Goal: Ask a question: Seek information or help from site administrators or community

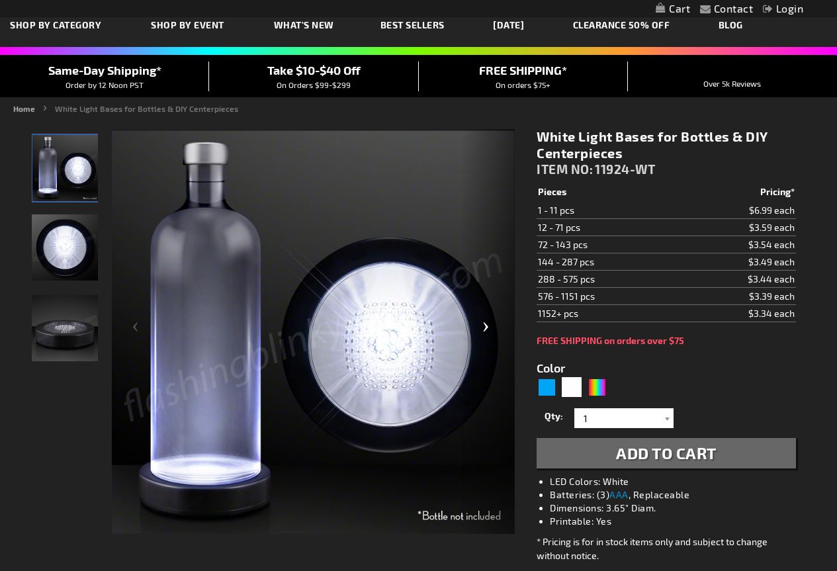
click at [486, 327] on div "Next" at bounding box center [488, 332] width 53 height 406
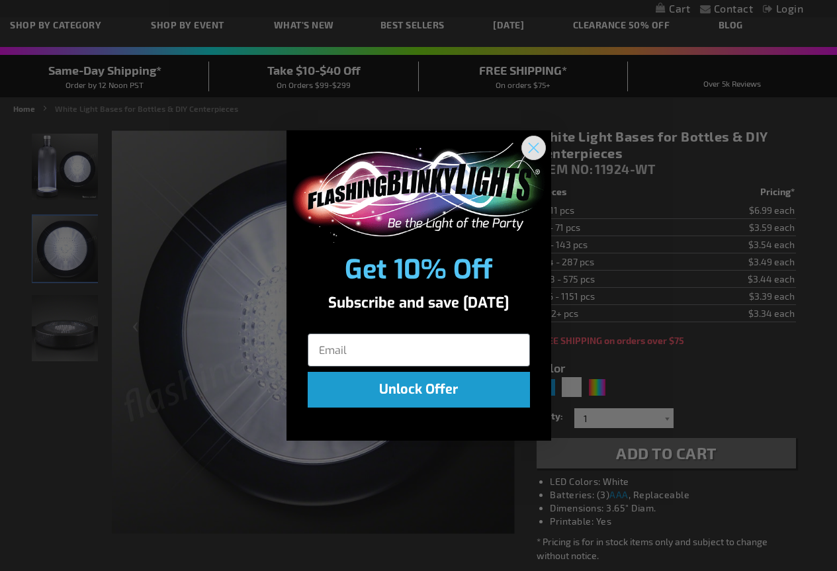
click at [542, 153] on circle "Close dialog" at bounding box center [533, 148] width 22 height 22
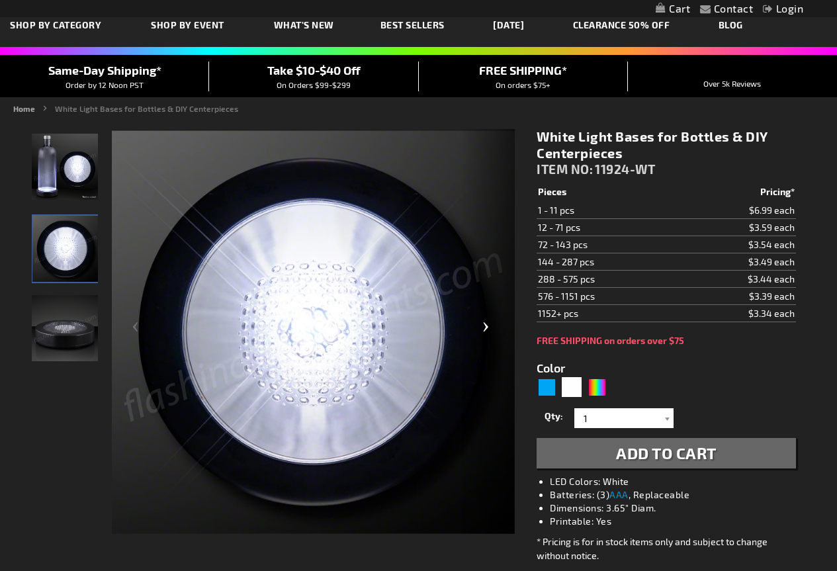
click at [482, 318] on div "Next" at bounding box center [488, 332] width 53 height 406
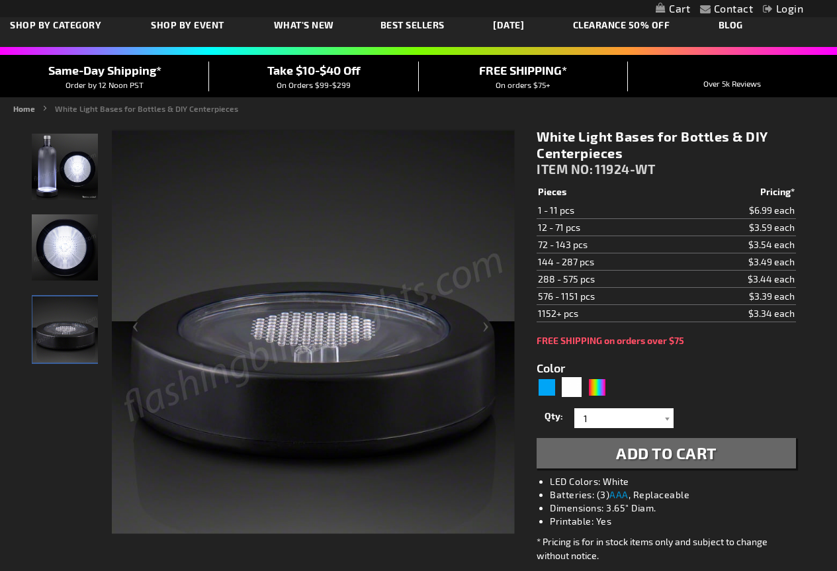
click at [60, 146] on img "LED White Light Up Bottle Bases Glorifier" at bounding box center [65, 167] width 66 height 66
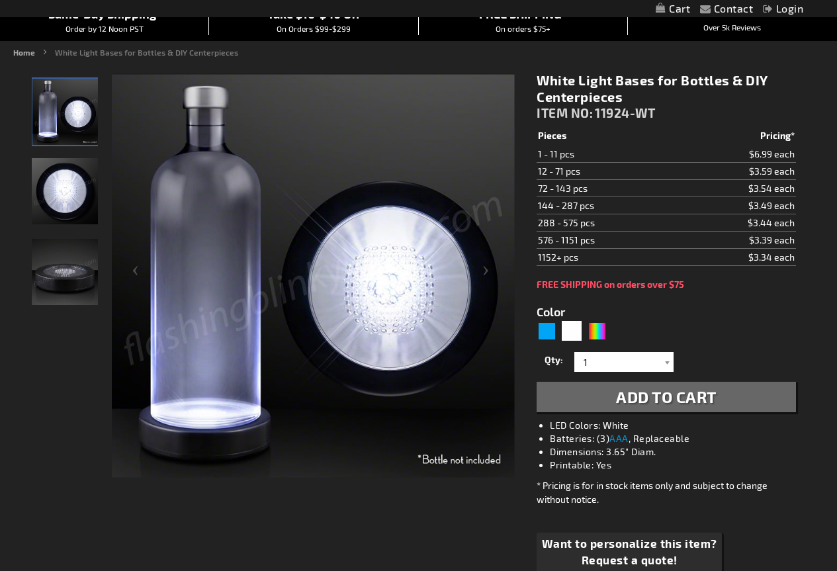
scroll to position [132, 0]
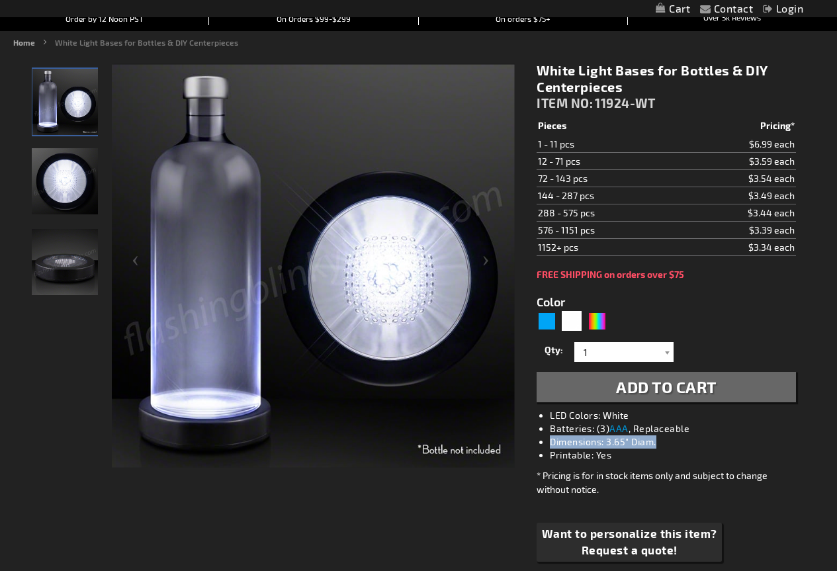
drag, startPoint x: 663, startPoint y: 441, endPoint x: 551, endPoint y: 447, distance: 112.0
click at [551, 447] on li "Dimensions: 3.65" Diam." at bounding box center [679, 441] width 259 height 13
click at [590, 322] on div "Multicolor" at bounding box center [597, 321] width 20 height 20
type input "5659"
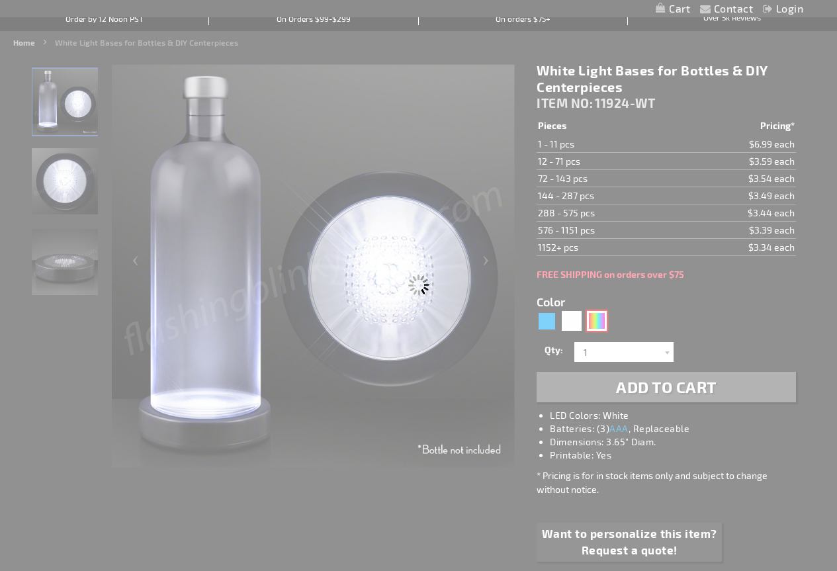
type input "11924-MLT"
type input "Customize - Slow Color Change LED Vase Base Up Lighting - ITEM NO: 11924-MLT"
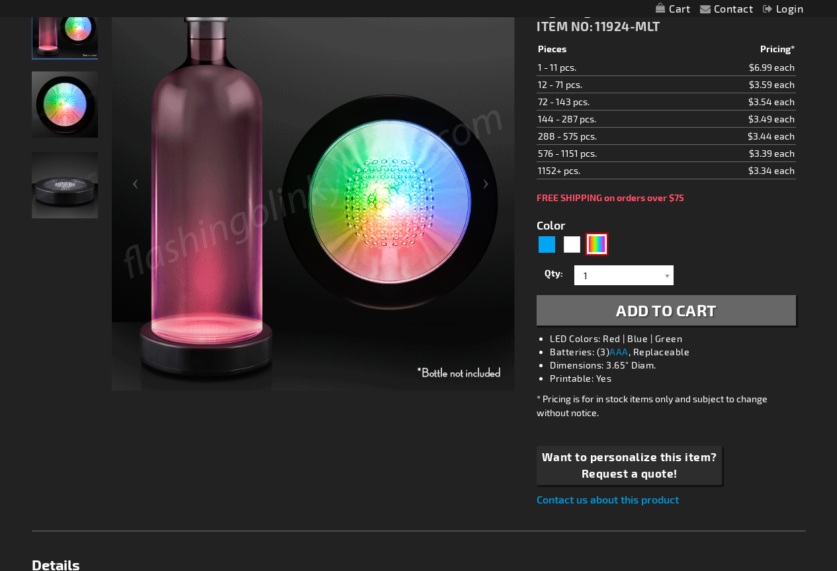
scroll to position [66, 0]
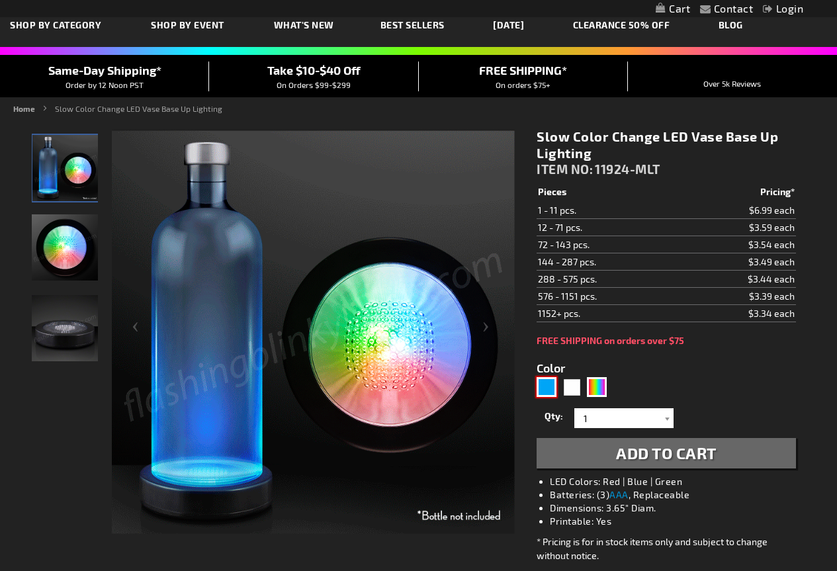
click at [554, 380] on div "Blue" at bounding box center [546, 387] width 20 height 20
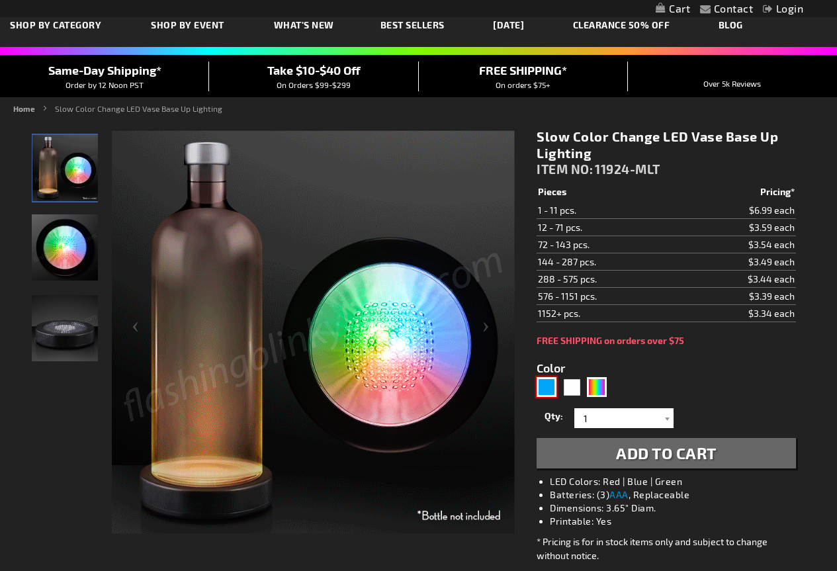
type input "5629"
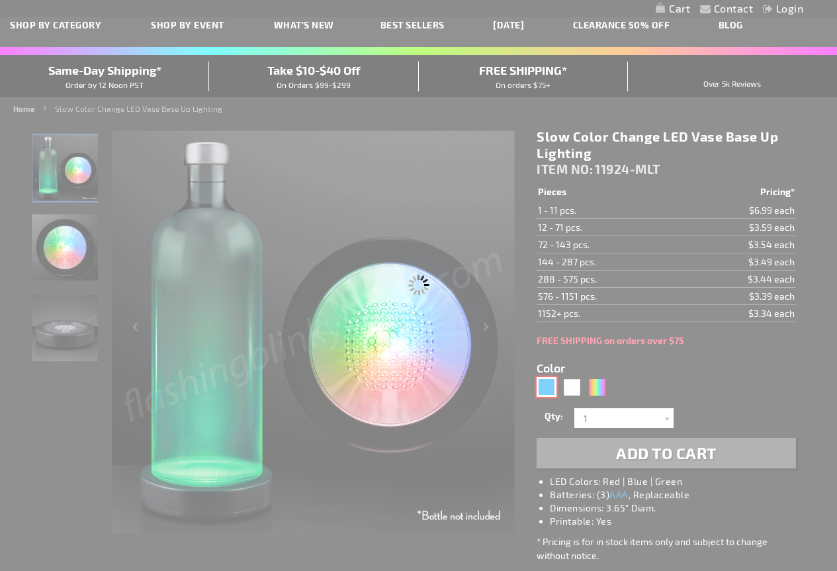
type input "11924-BL"
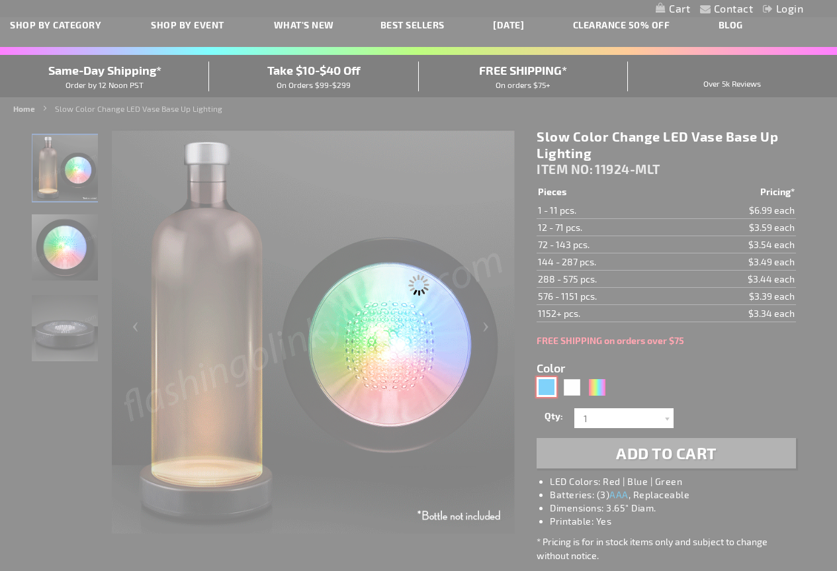
type input "Customize - Blue LED Base for Vase Lights &amp; Bottle Lighting - ITEM NO: 1192…"
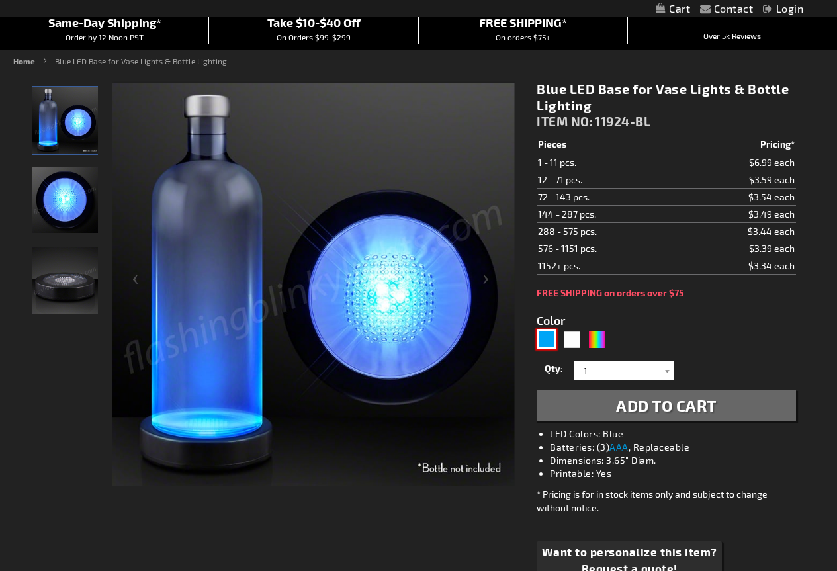
scroll to position [132, 0]
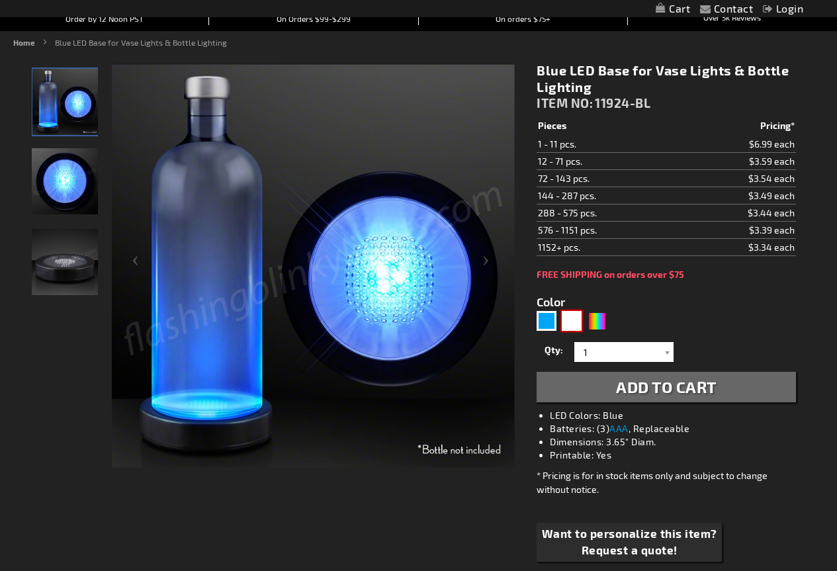
click at [572, 314] on div "White" at bounding box center [572, 321] width 20 height 20
type input "5646"
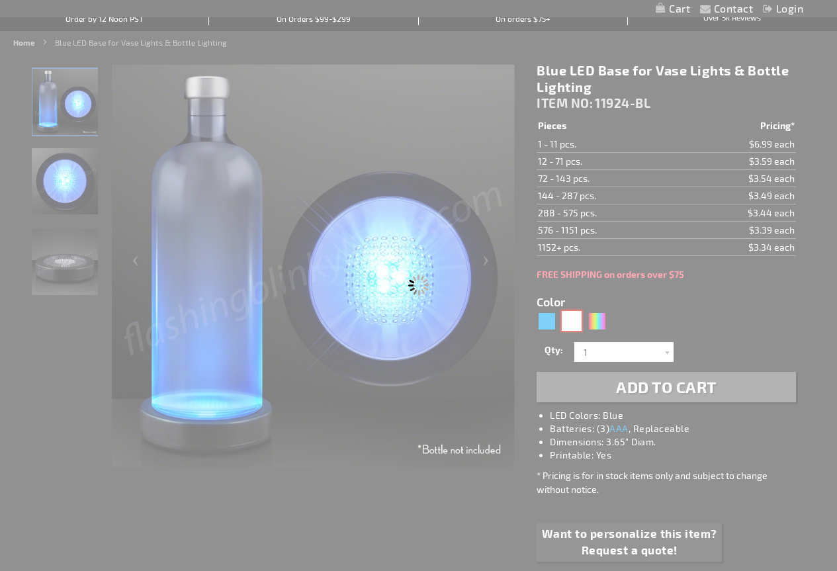
type input "11924-WT"
type input "Customize - White Light Bases for Bottles &amp; DIY Centerpieces - ITEM NO: 119…"
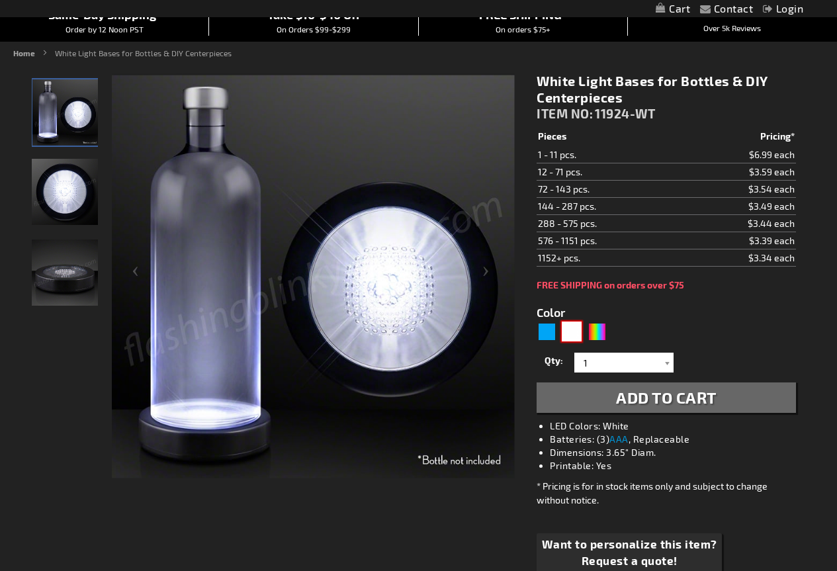
scroll to position [66, 0]
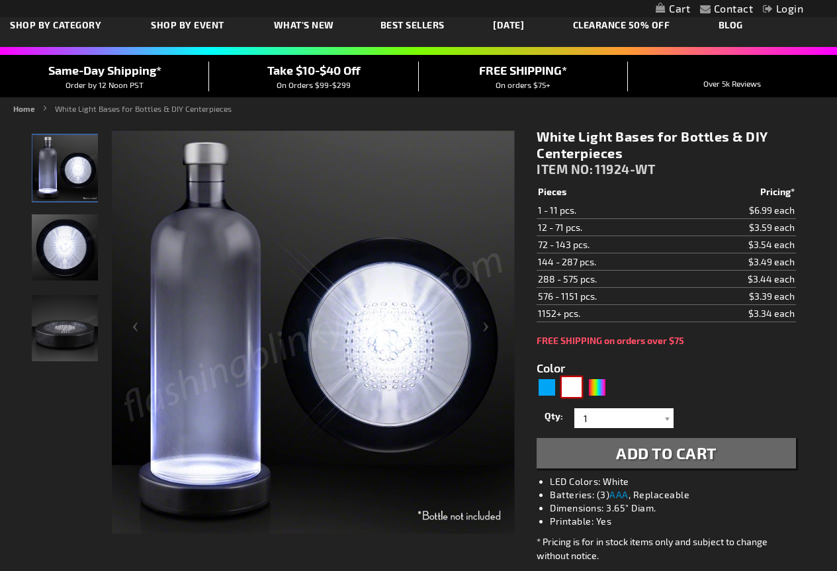
click at [78, 316] on img at bounding box center [65, 328] width 66 height 66
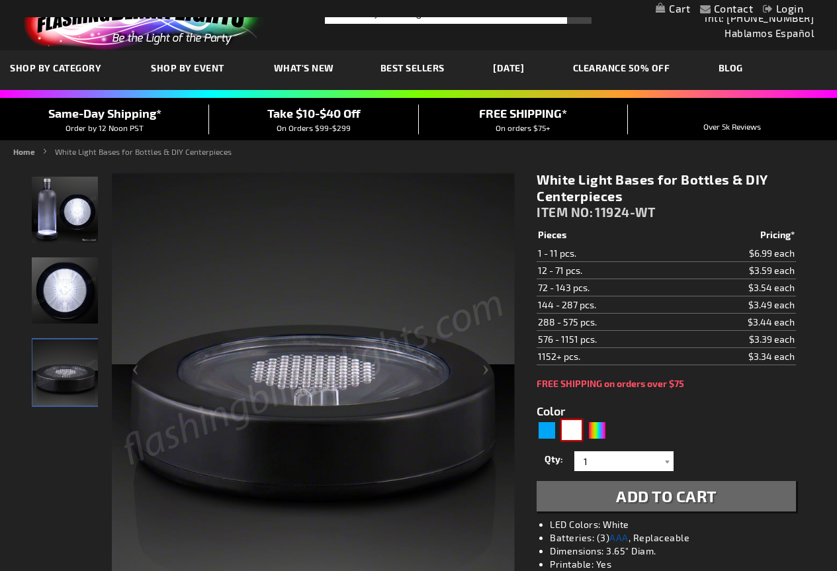
scroll to position [0, 0]
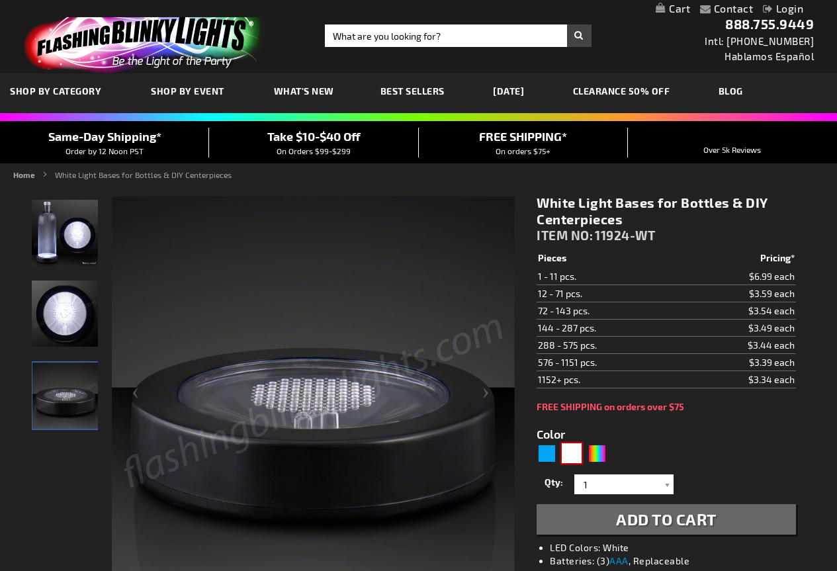
click at [93, 236] on img at bounding box center [65, 233] width 66 height 66
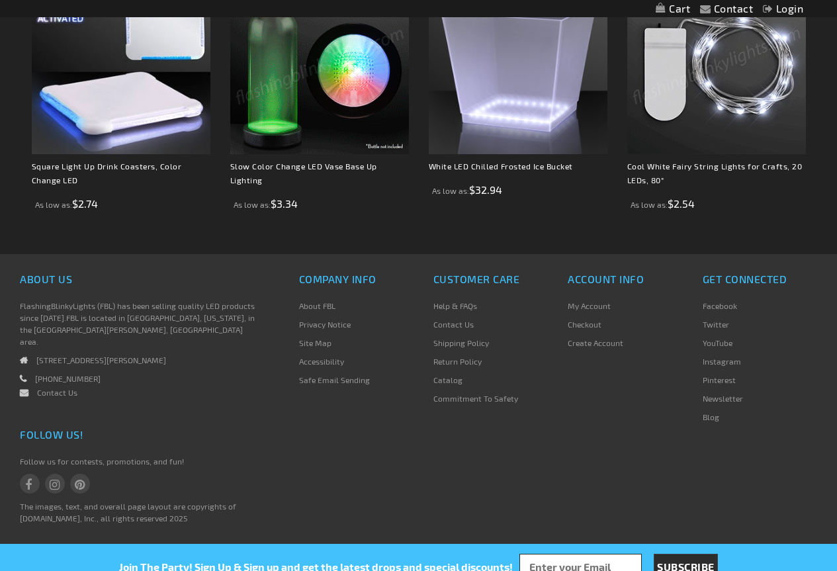
scroll to position [1070, 0]
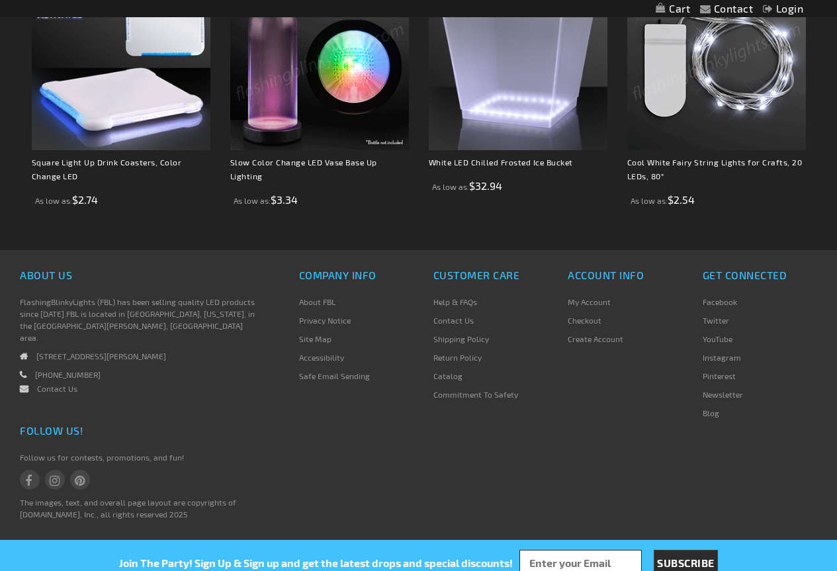
click at [461, 302] on link "Help & FAQs" at bounding box center [455, 301] width 44 height 9
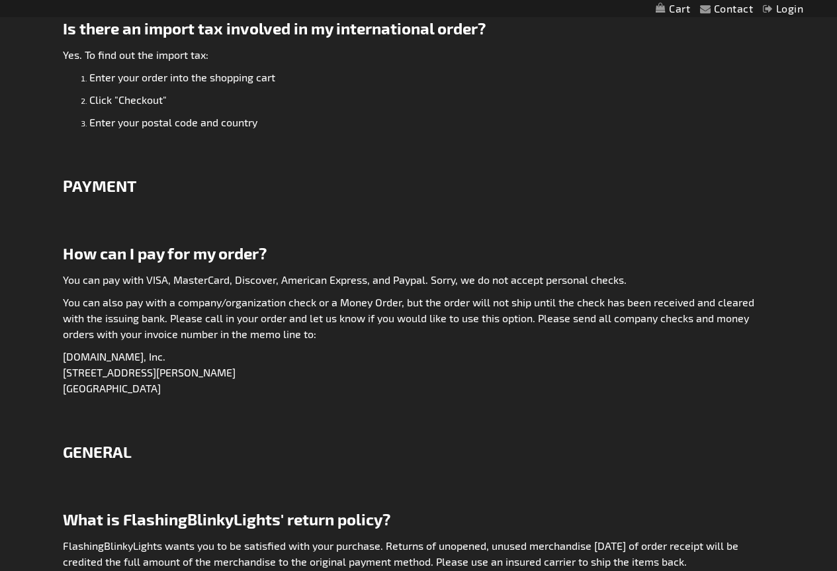
scroll to position [1654, 0]
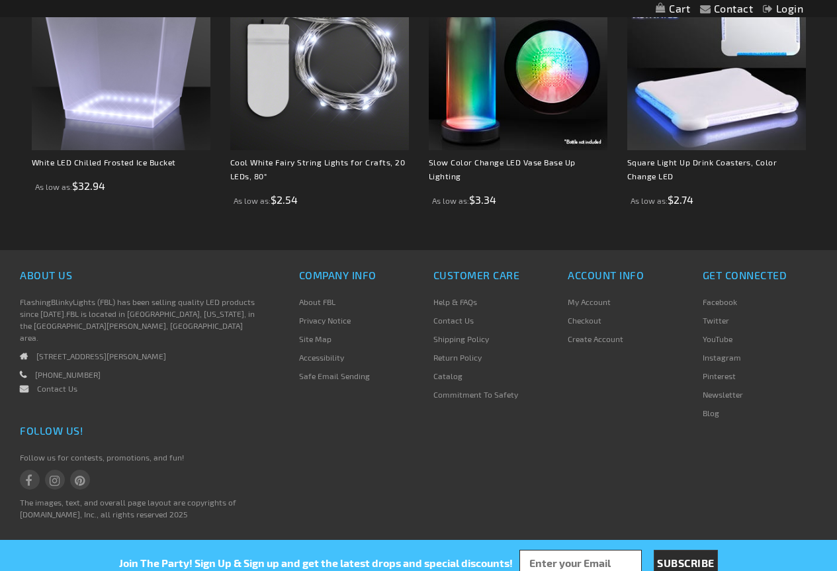
click at [464, 317] on link "Contact Us" at bounding box center [453, 320] width 40 height 9
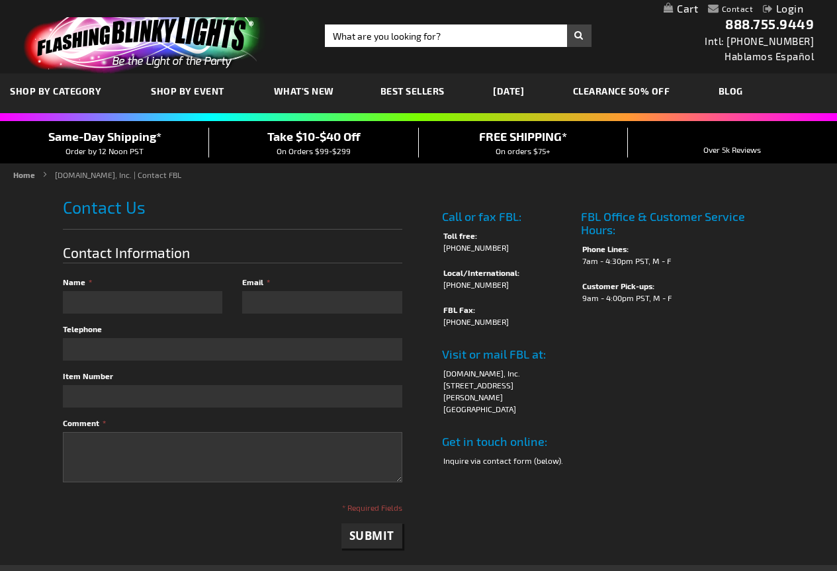
click at [152, 300] on input "Name" at bounding box center [142, 302] width 159 height 22
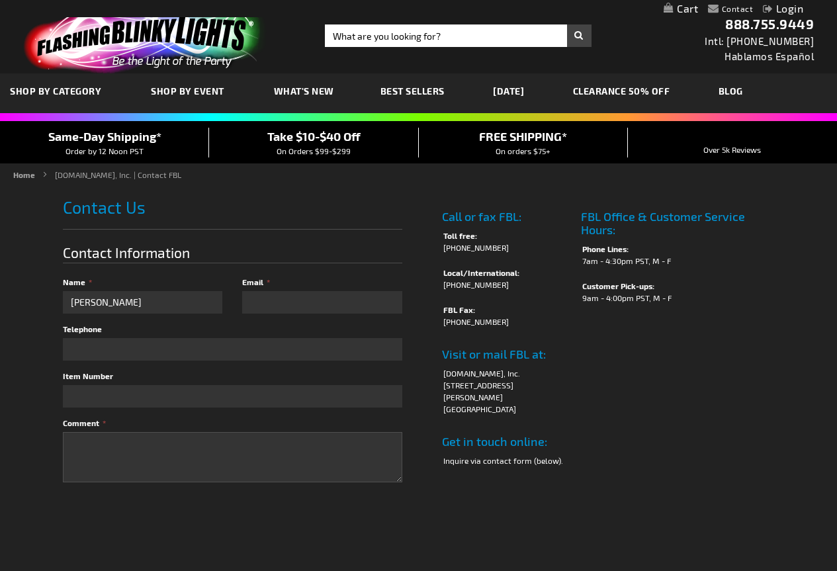
type input "Jonathan"
type input "Guardado"
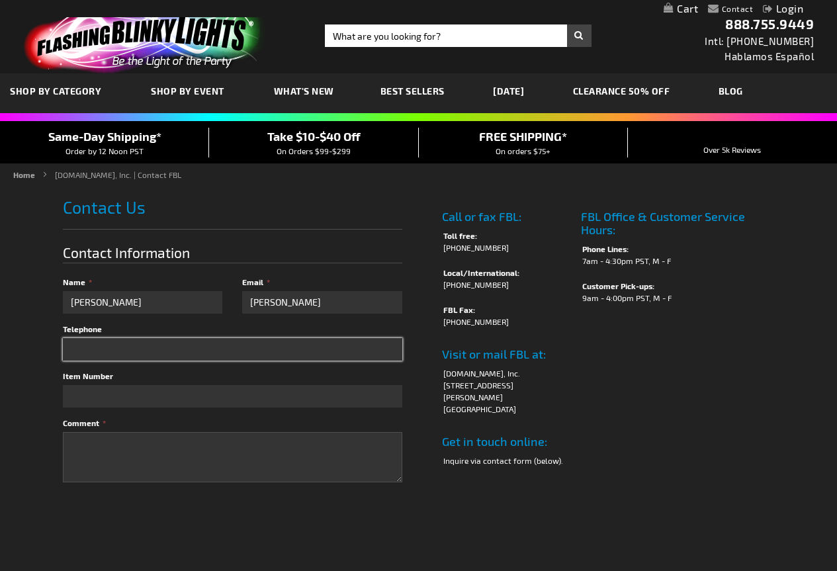
click at [117, 346] on input "Telephone" at bounding box center [232, 349] width 339 height 22
type input "6789088412"
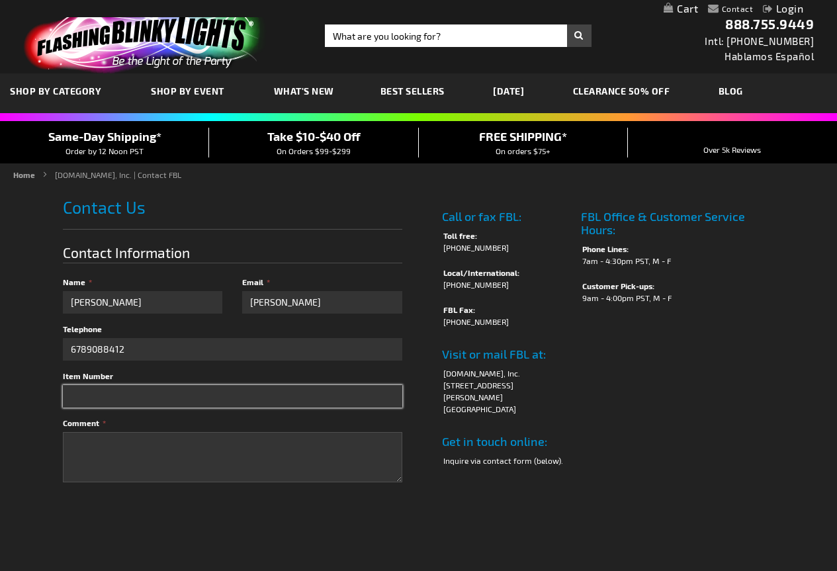
click at [107, 394] on input "Item Number" at bounding box center [232, 396] width 339 height 22
paste input "11924-WT"
type input "11924-WT"
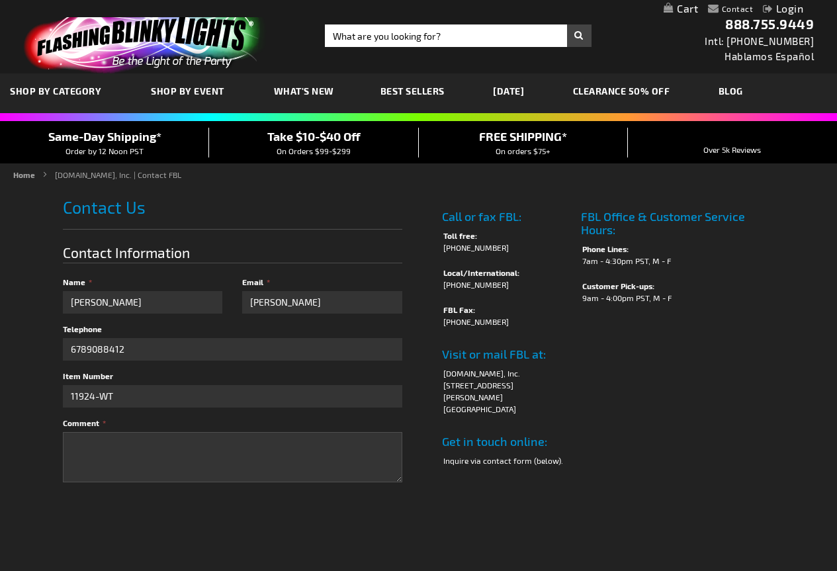
click at [100, 427] on label "Comment" at bounding box center [232, 422] width 339 height 11
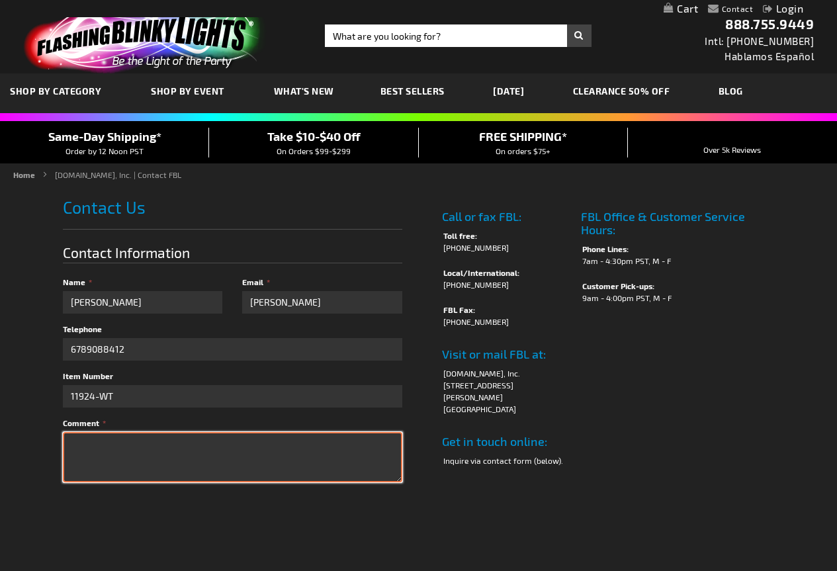
click at [100, 432] on textarea "Comment" at bounding box center [232, 457] width 339 height 50
click at [108, 432] on textarea "Comment" at bounding box center [232, 457] width 339 height 50
click at [271, 447] on textarea "I am very interested in this product, however I had a few questions. Is it char…" at bounding box center [232, 457] width 339 height 50
click at [376, 447] on textarea "I am very interested in this product, however I had a questions. Is it chargeab…" at bounding box center [232, 457] width 339 height 50
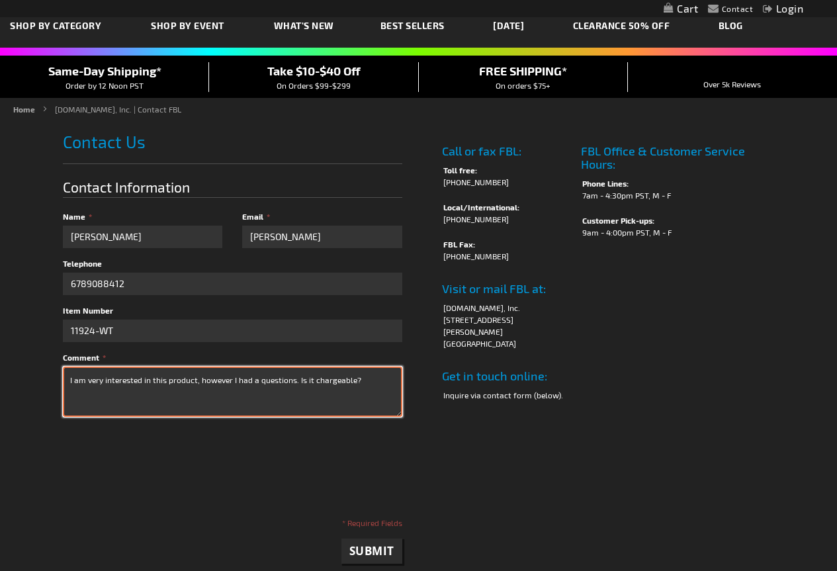
scroll to position [65, 0]
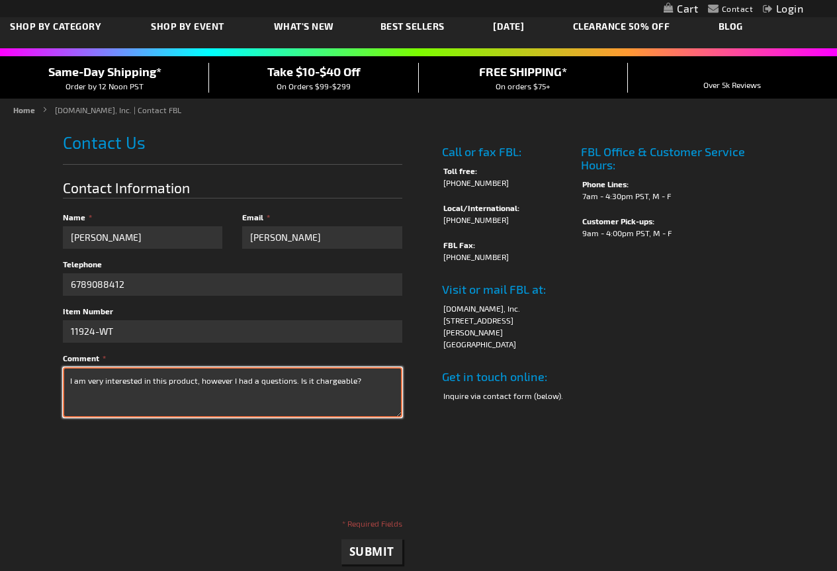
type textarea "I am very interested in this product, however I had a questions. Is it chargeab…"
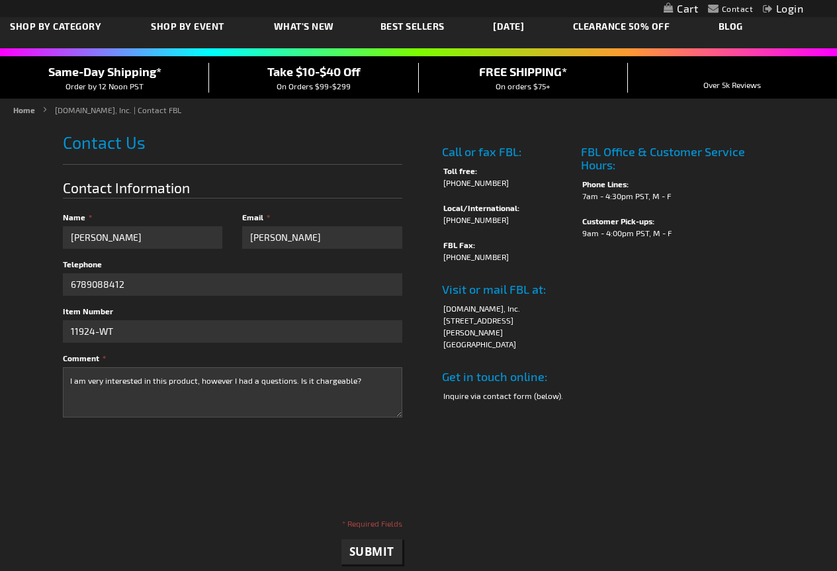
checkbox input "true"
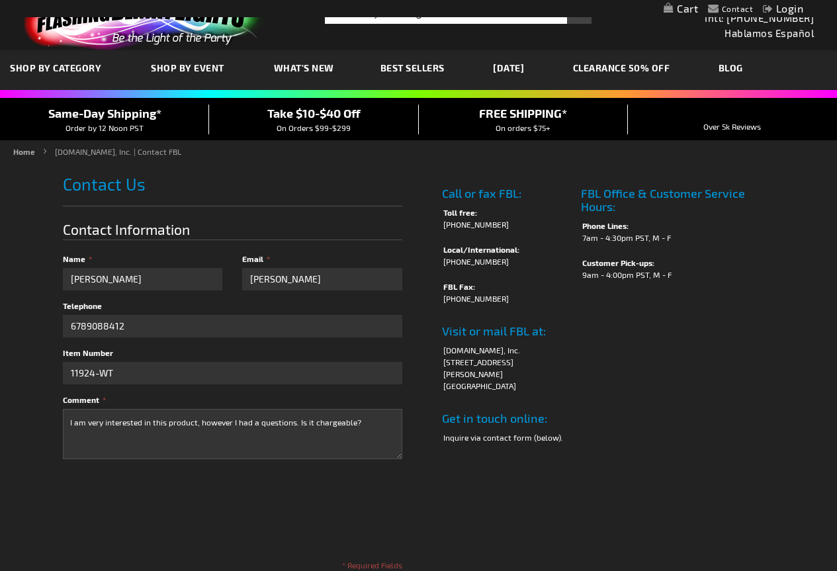
scroll to position [0, 0]
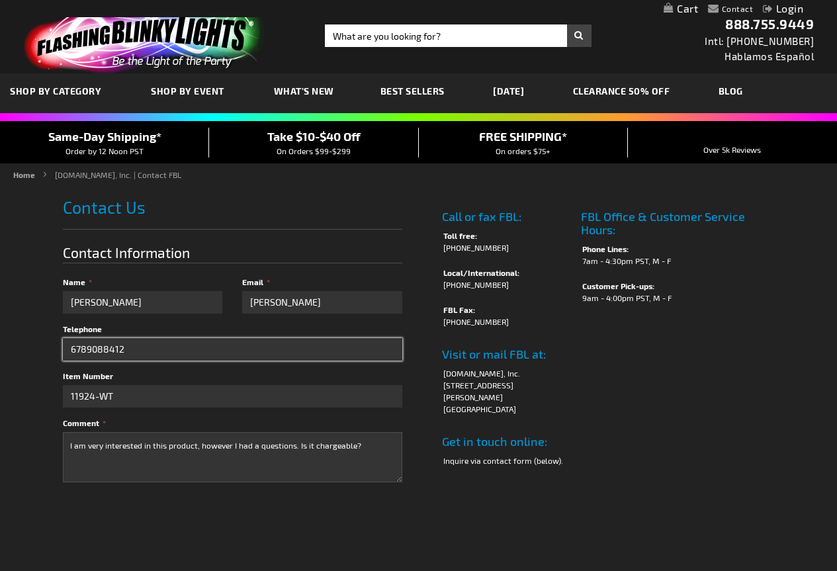
click at [85, 350] on input "6789088412" at bounding box center [232, 349] width 339 height 22
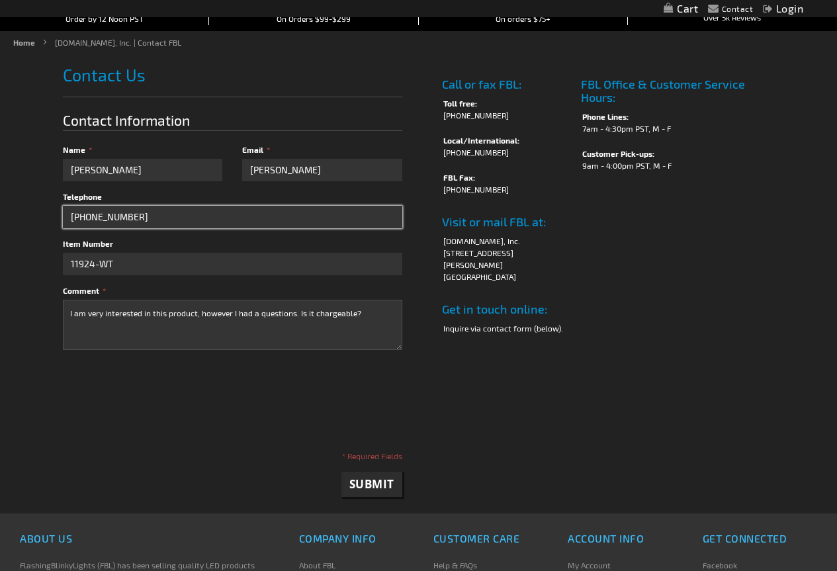
scroll to position [198, 0]
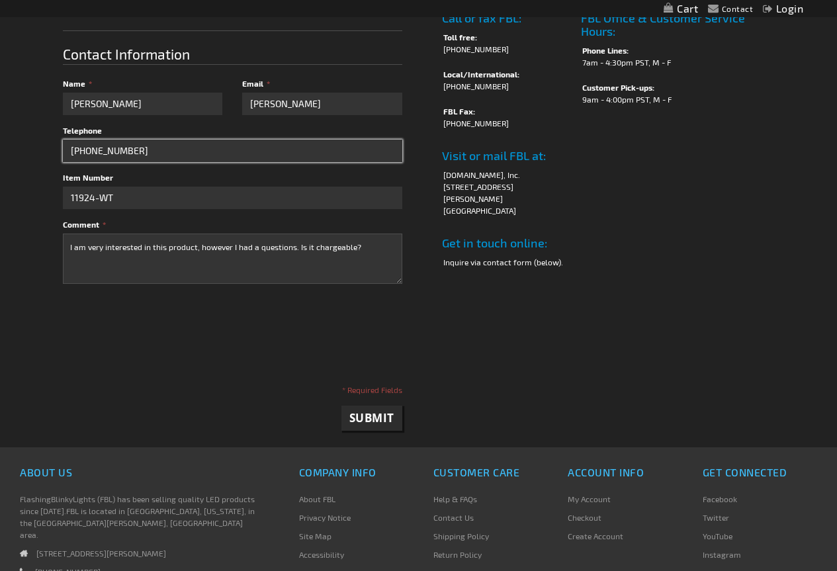
type input "678-908-8412"
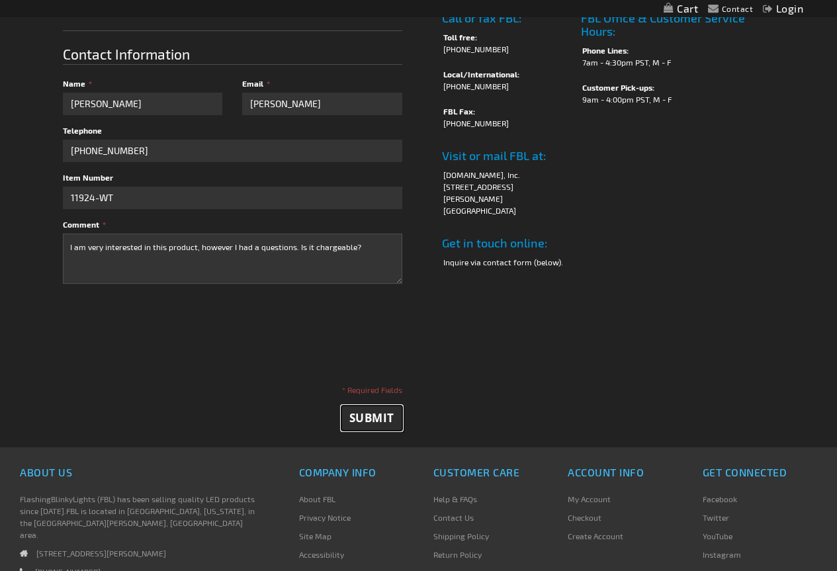
click at [359, 422] on span "Submit" at bounding box center [371, 417] width 45 height 15
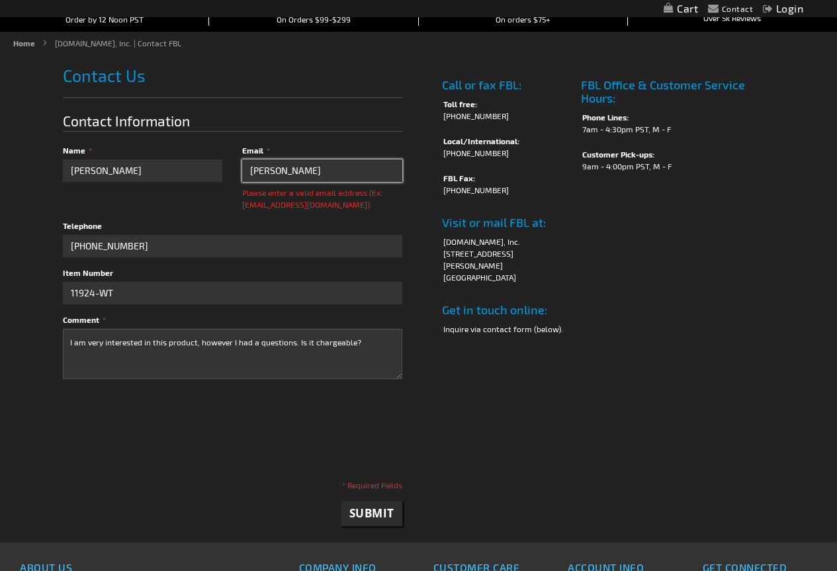
scroll to position [6, 0]
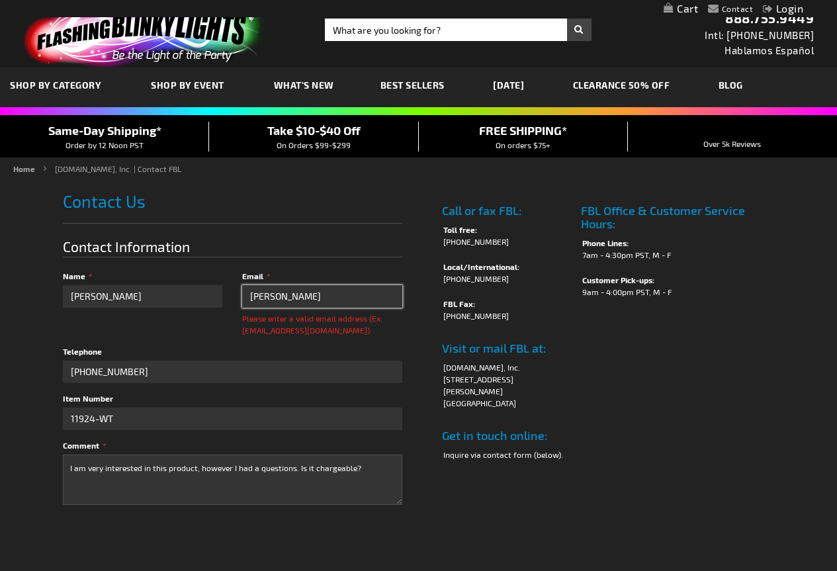
drag, startPoint x: 318, startPoint y: 296, endPoint x: 198, endPoint y: 301, distance: 119.9
click at [198, 301] on fieldset "Contact Us Contact Information Name Jonathan Email Guardado Please enter a vali…" at bounding box center [232, 354] width 339 height 325
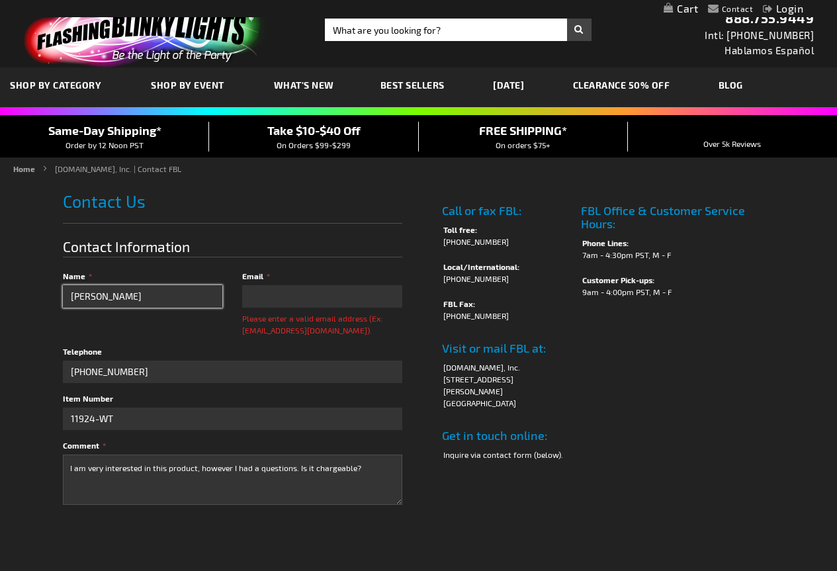
click at [128, 299] on input "Jonathan" at bounding box center [142, 296] width 159 height 22
type input "Jonathan Guardado"
click at [304, 284] on div "Email Please enter a valid email address (Ex: johndoe@domain.com)." at bounding box center [316, 303] width 169 height 65
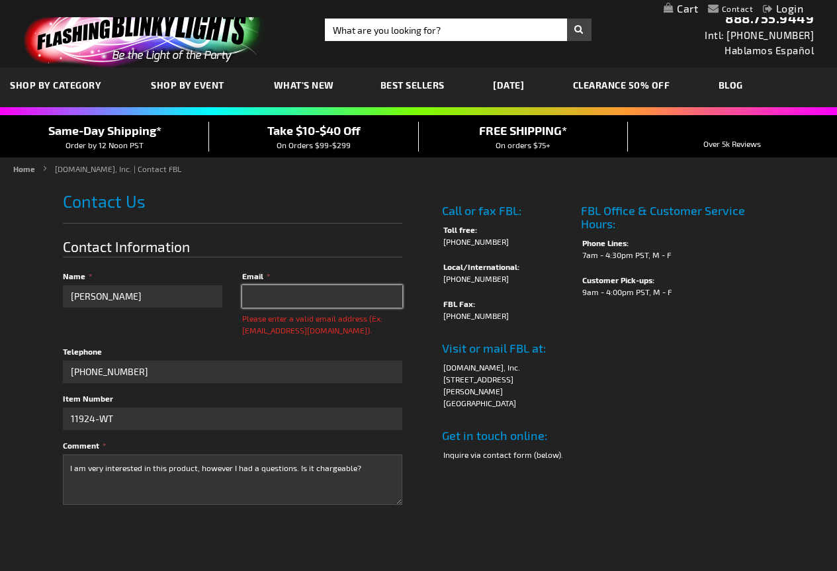
click at [312, 294] on input "Email" at bounding box center [321, 296] width 159 height 22
type input "sambaloca1@gmail.com"
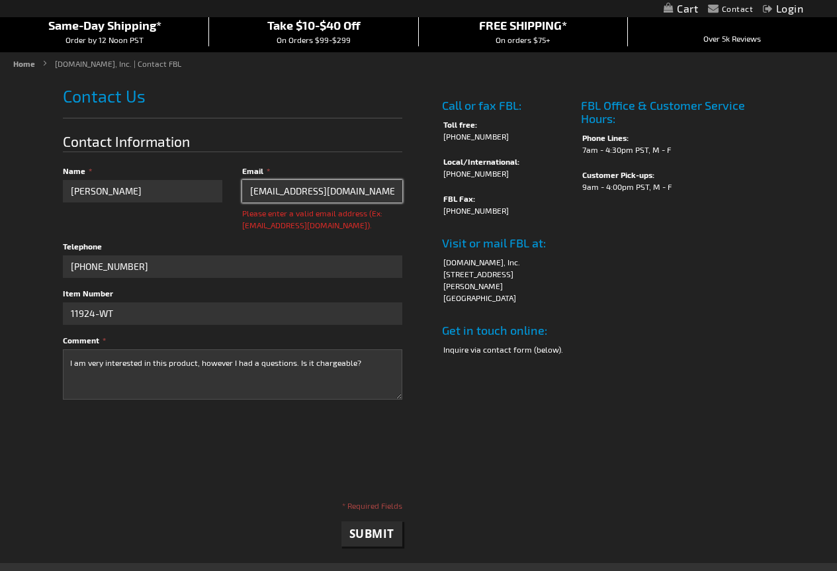
scroll to position [424, 0]
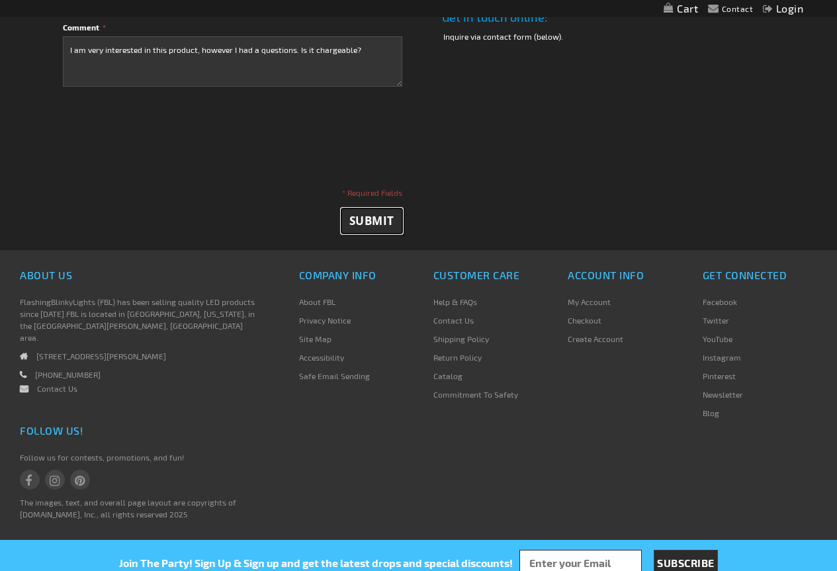
click at [367, 221] on span "Submit" at bounding box center [371, 220] width 45 height 15
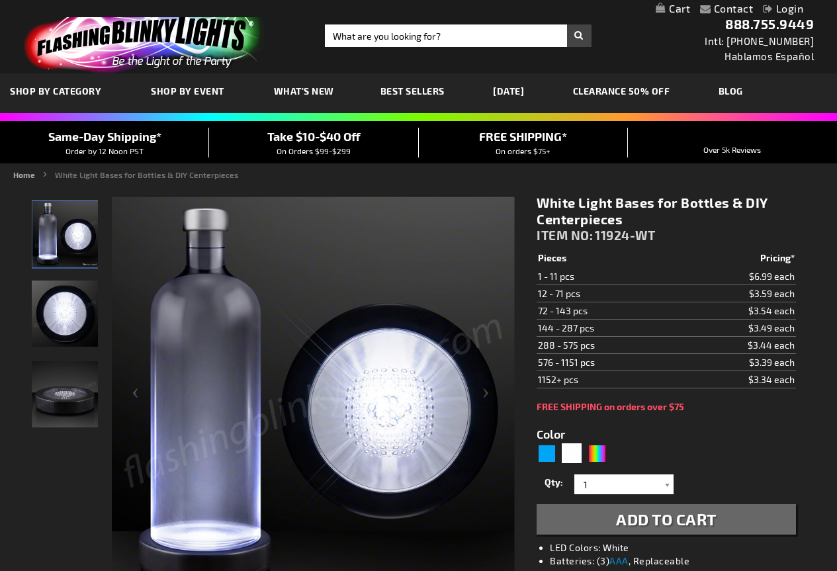
drag, startPoint x: 525, startPoint y: 212, endPoint x: 530, endPoint y: 198, distance: 14.6
drag, startPoint x: 599, startPoint y: 237, endPoint x: 654, endPoint y: 237, distance: 55.6
click at [654, 237] on span "11924-WT" at bounding box center [625, 235] width 60 height 15
copy span "11924-WT"
